Goal: Obtain resource: Download file/media

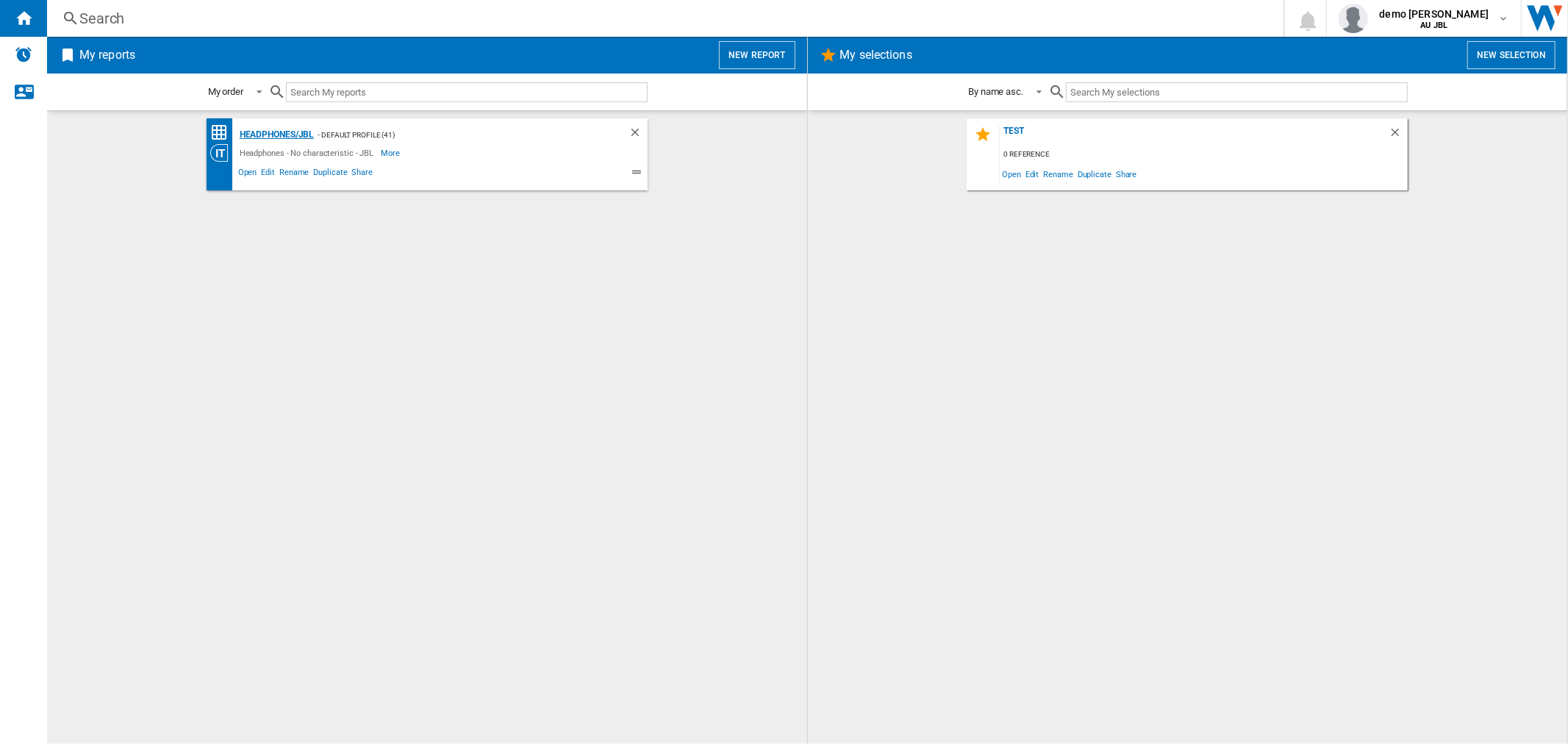
click at [295, 132] on div "Headphones/JBL" at bounding box center [276, 135] width 79 height 18
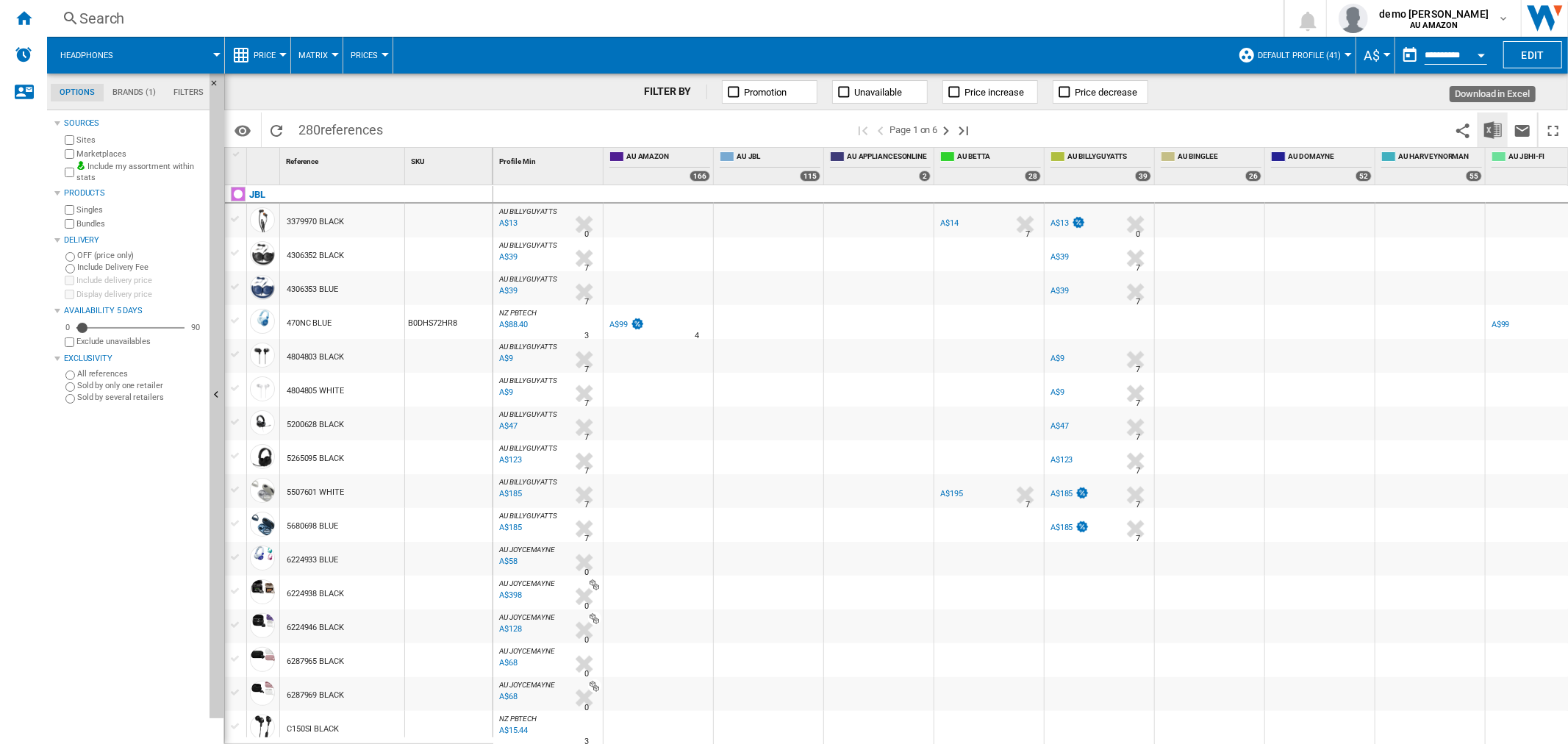
click at [1490, 131] on img "Download in Excel" at bounding box center [1493, 129] width 18 height 18
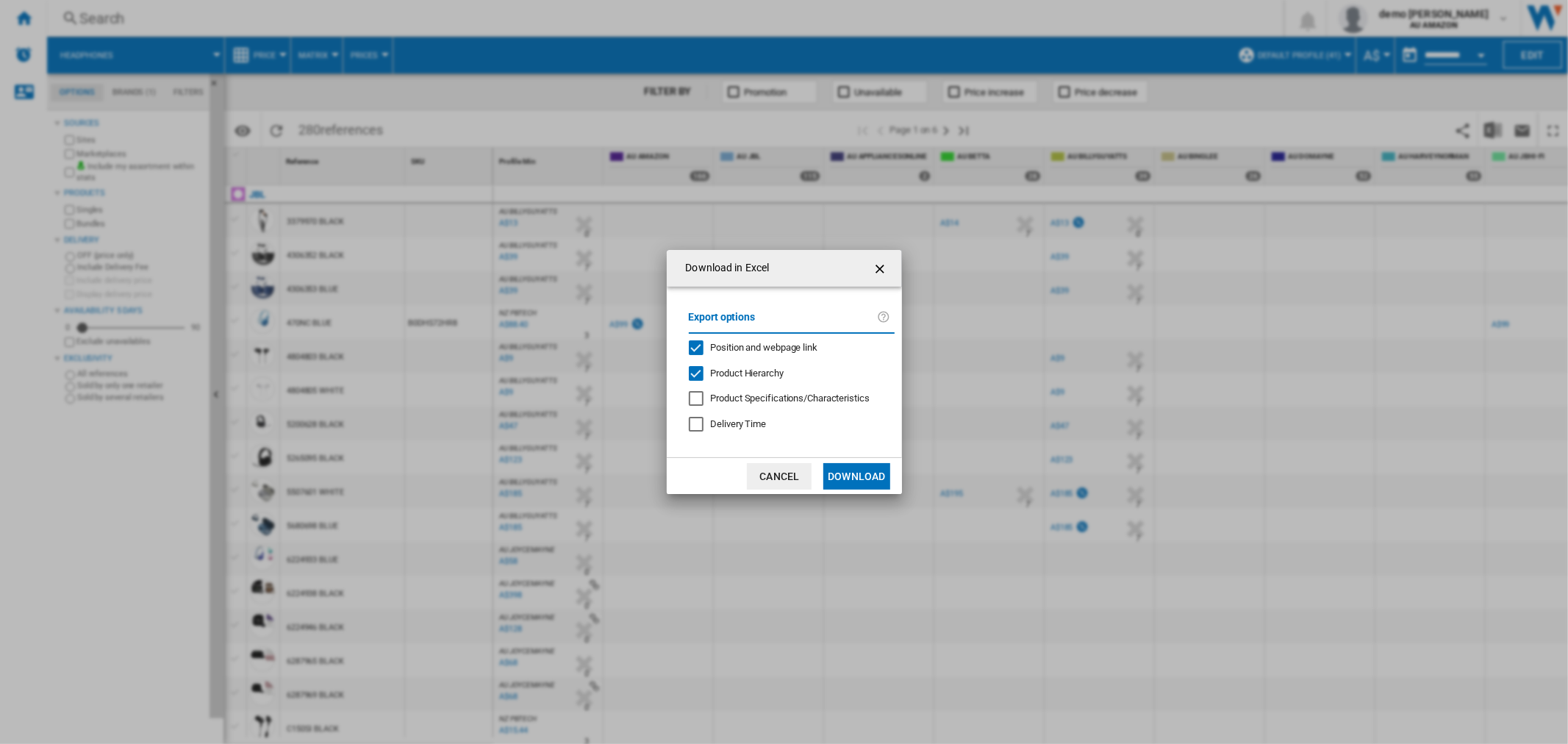
click at [691, 371] on div "Product Hierarchy" at bounding box center [697, 373] width 15 height 15
click at [861, 482] on button "Download" at bounding box center [856, 476] width 66 height 27
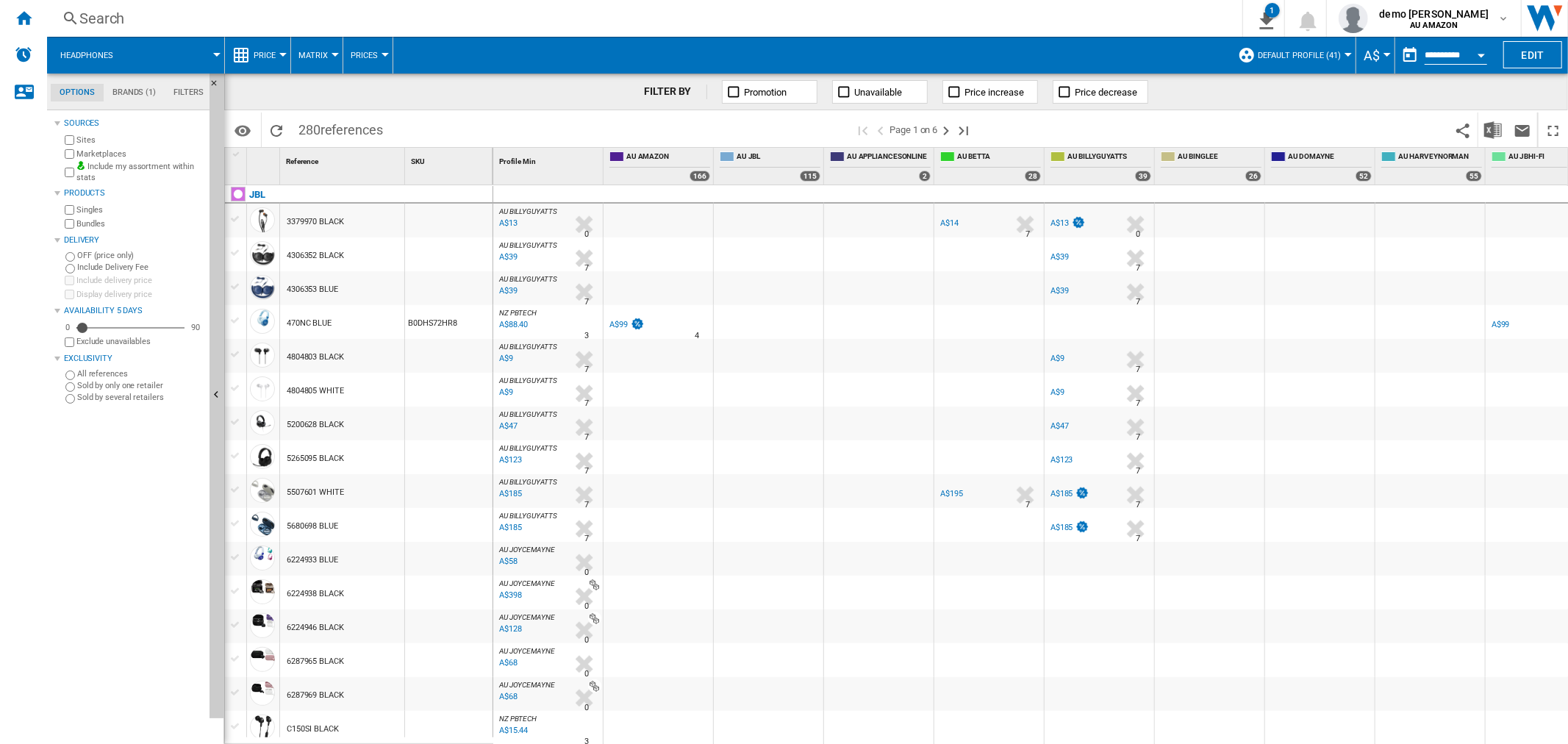
click at [1060, 290] on div "A$39" at bounding box center [1060, 290] width 18 height 9
click at [1063, 225] on div "A$13" at bounding box center [1060, 222] width 18 height 9
click at [1059, 253] on div "A$39" at bounding box center [1060, 256] width 18 height 9
